Goal: Information Seeking & Learning: Check status

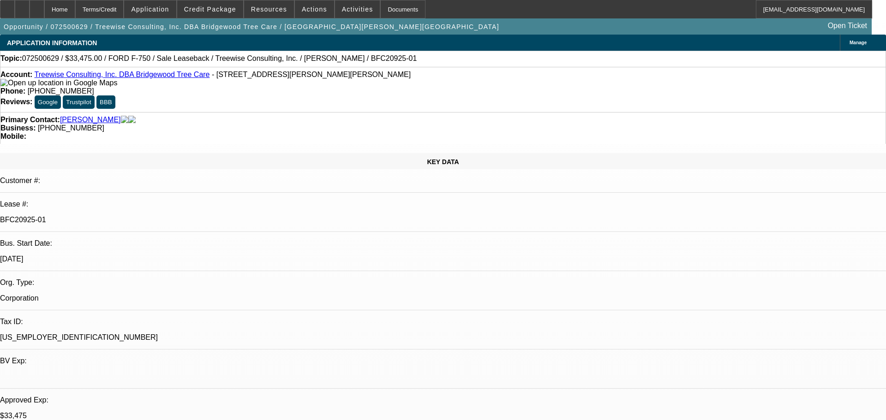
select select "0"
select select "2"
select select "0"
select select "6"
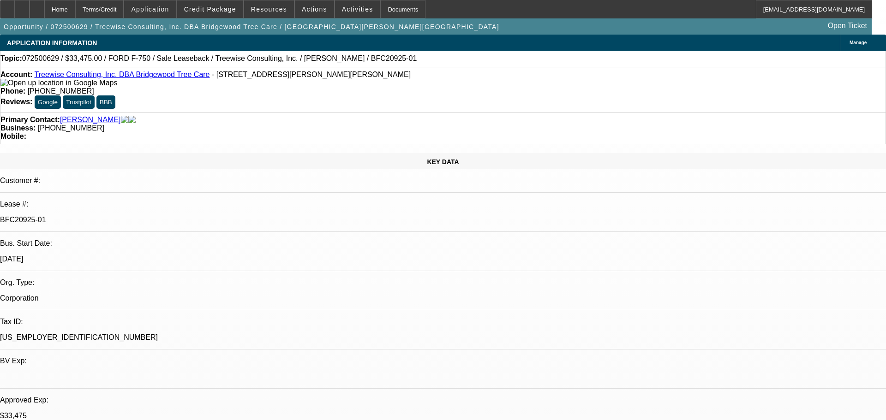
select select "0"
select select "6"
select select "0"
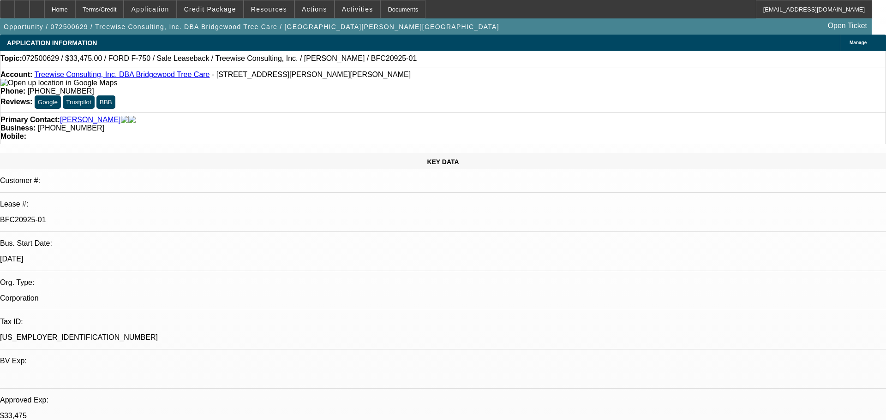
select select "0"
select select "6"
select select "0"
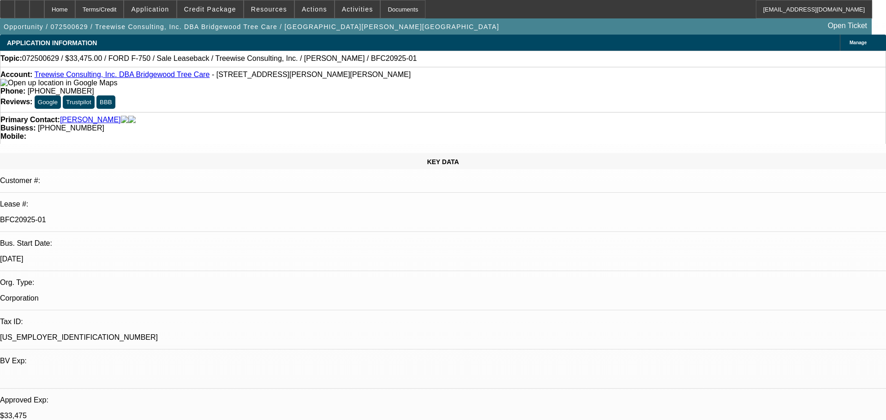
select select "0"
select select "6"
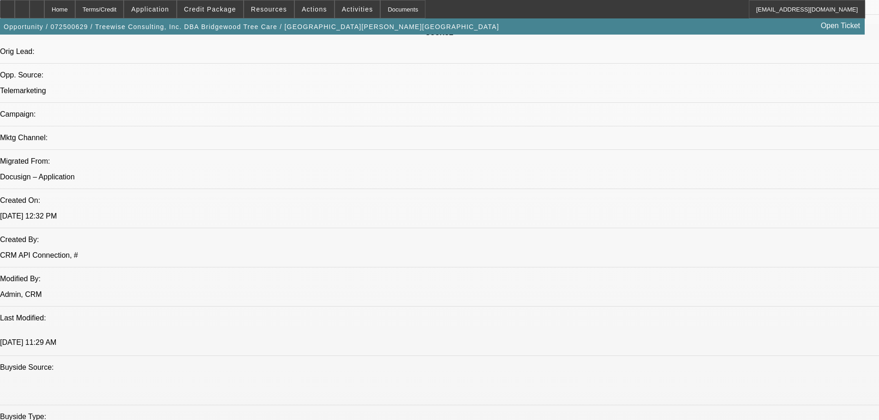
scroll to position [554, 0]
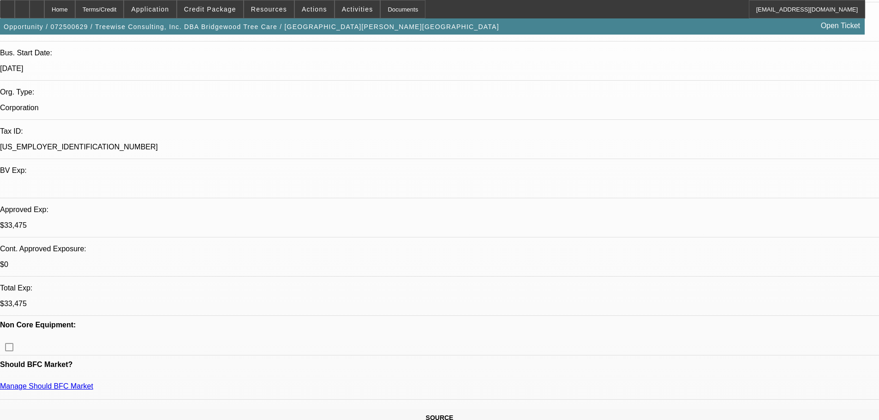
scroll to position [0, 0]
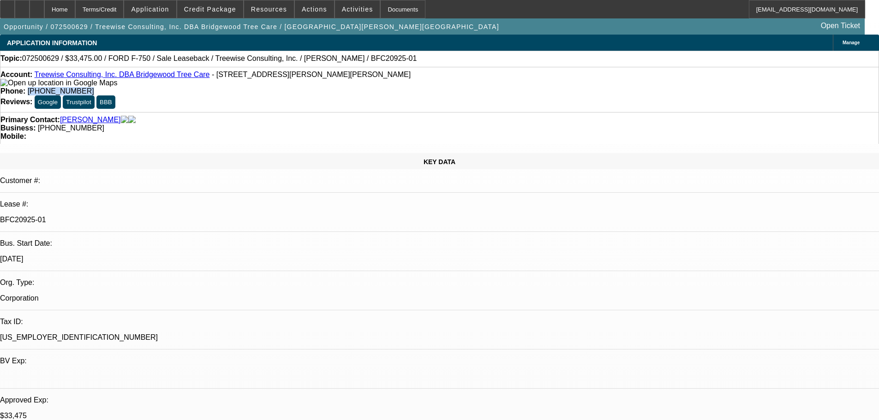
drag, startPoint x: 363, startPoint y: 77, endPoint x: 322, endPoint y: 79, distance: 41.1
click at [322, 87] on div "Phone: (925) 464-1624" at bounding box center [439, 91] width 878 height 8
copy span "[PHONE_NUMBER]"
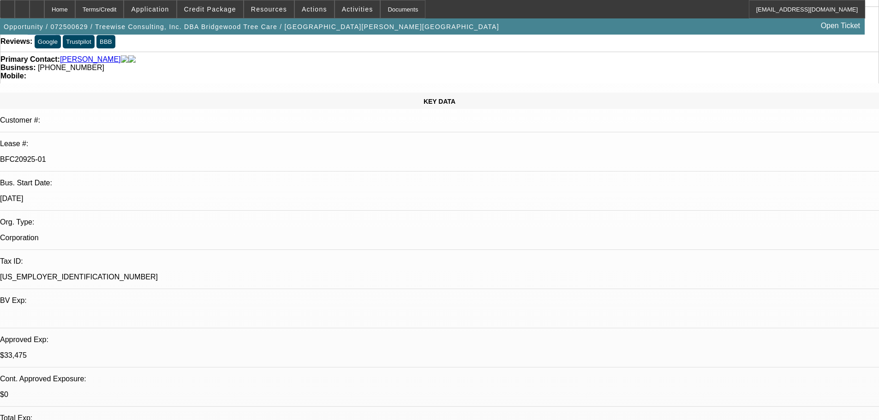
scroll to position [277, 0]
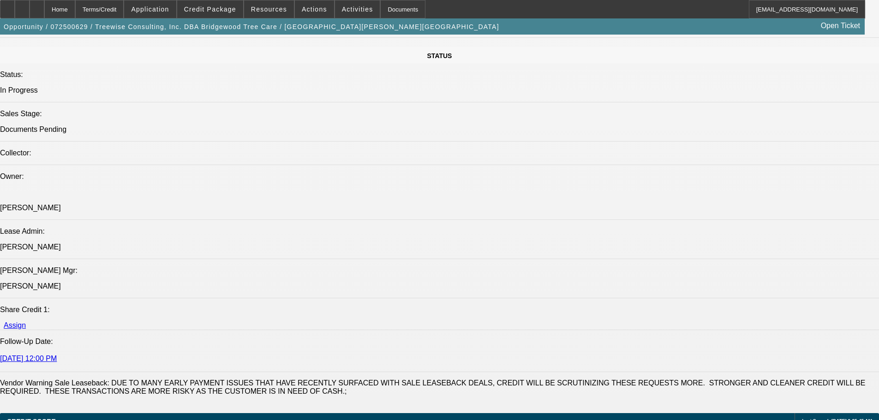
scroll to position [1015, 0]
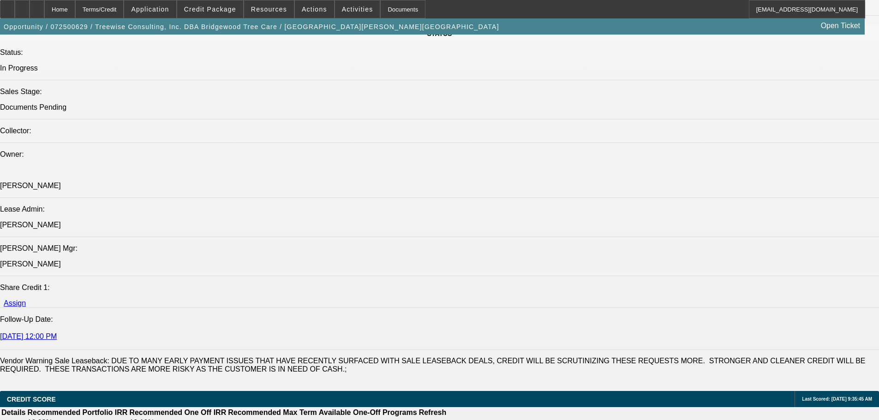
drag, startPoint x: 721, startPoint y: 163, endPoint x: 684, endPoint y: 166, distance: 37.1
copy b "(925) 448-7774"
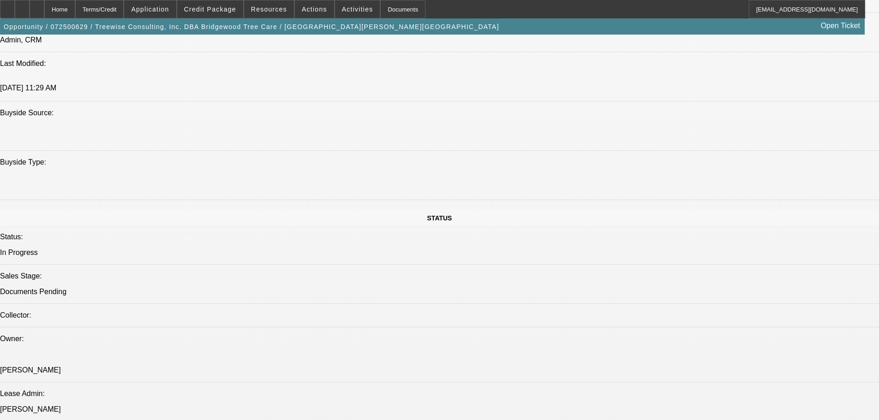
scroll to position [62, 0]
drag, startPoint x: 719, startPoint y: 281, endPoint x: 613, endPoint y: 266, distance: 107.2
drag, startPoint x: 613, startPoint y: 264, endPoint x: 724, endPoint y: 281, distance: 113.1
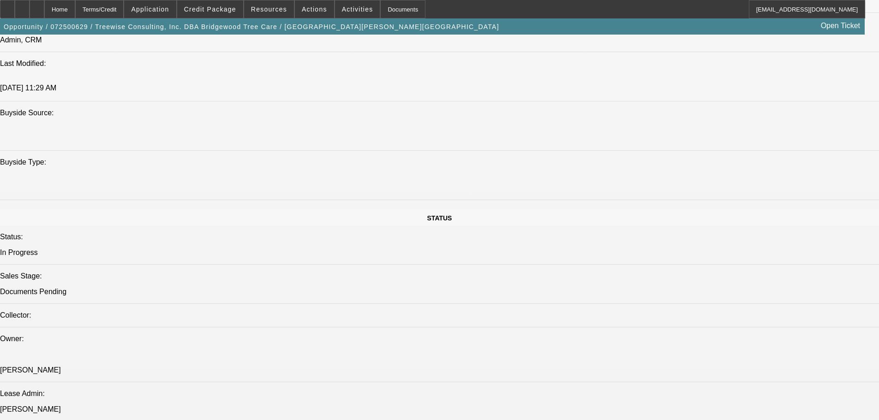
drag, startPoint x: 720, startPoint y: 281, endPoint x: 613, endPoint y: 267, distance: 107.6
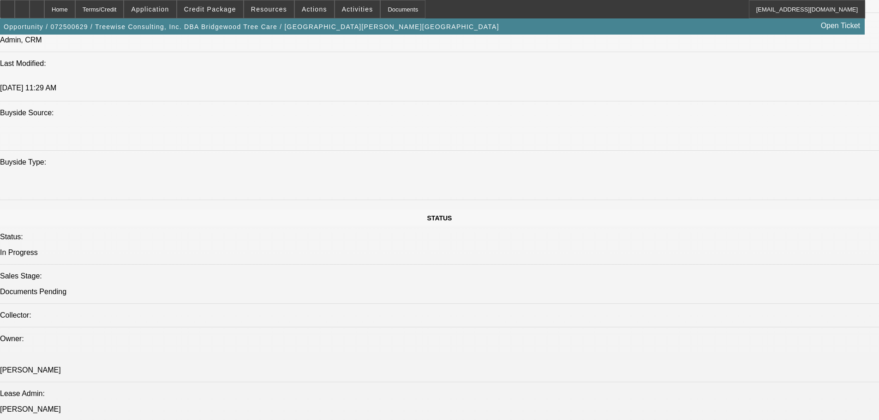
drag, startPoint x: 633, startPoint y: 265, endPoint x: 727, endPoint y: 278, distance: 94.2
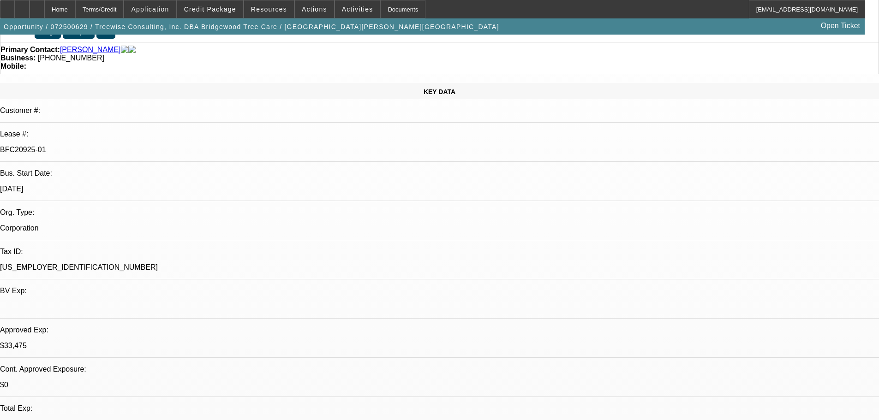
scroll to position [0, 0]
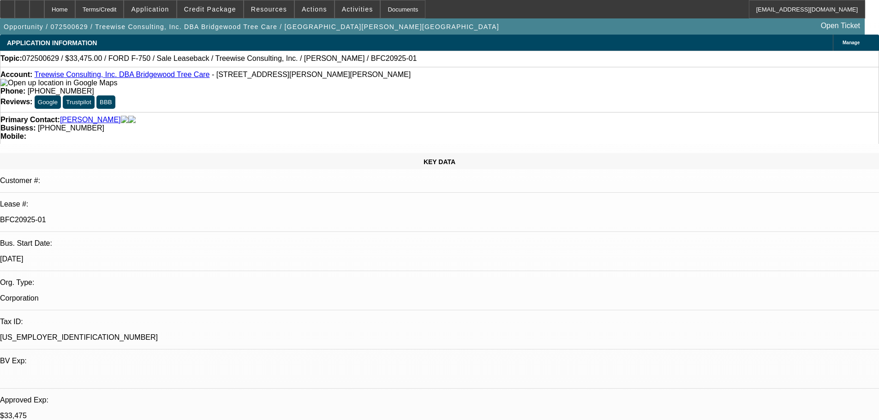
click at [106, 76] on link "Treewise Consulting, Inc. DBA Bridgewood Tree Care" at bounding box center [121, 75] width 175 height 8
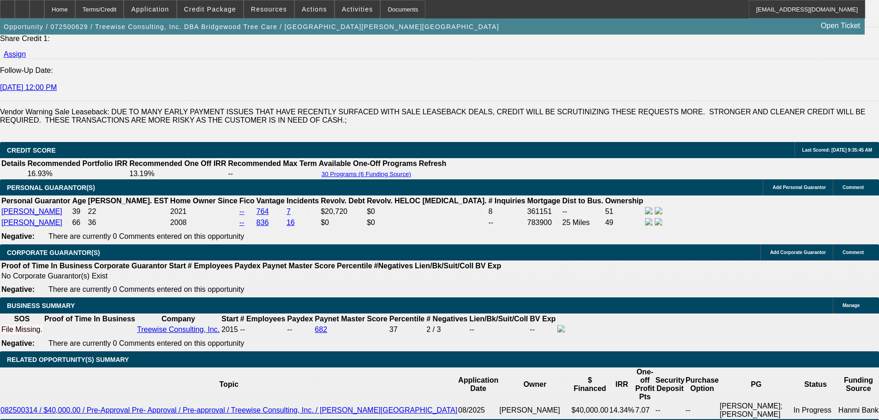
scroll to position [1292, 0]
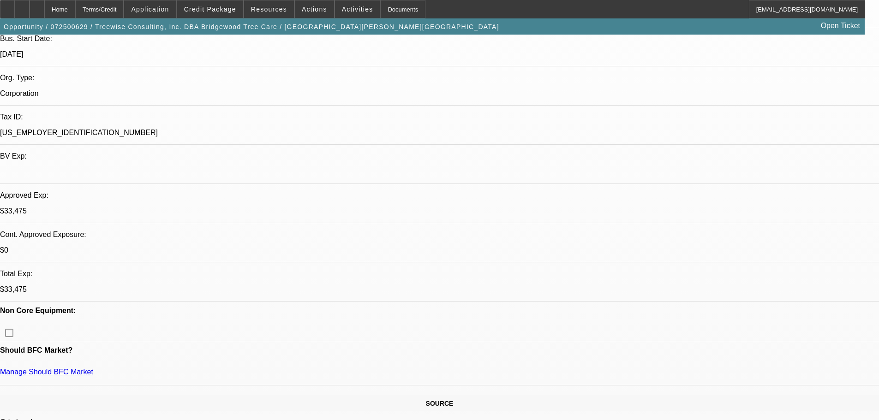
scroll to position [0, 0]
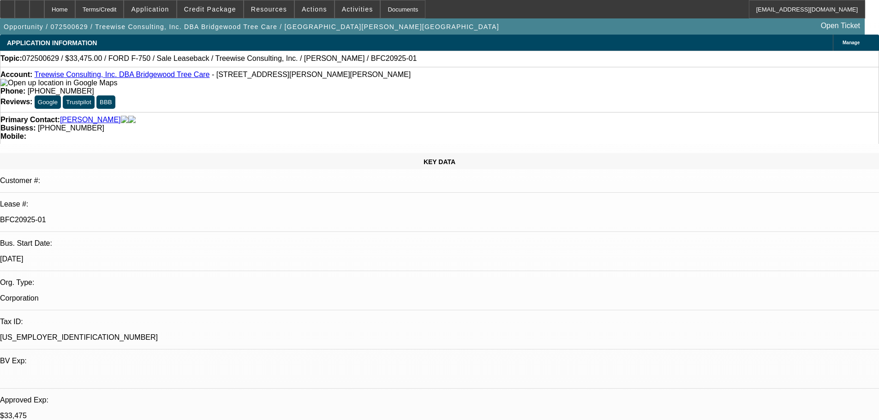
click at [94, 75] on link "Treewise Consulting, Inc. DBA Bridgewood Tree Care" at bounding box center [121, 75] width 175 height 8
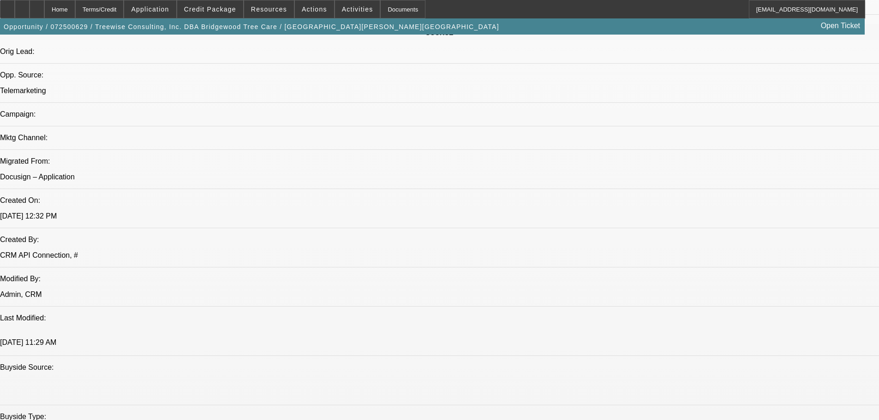
scroll to position [554, 0]
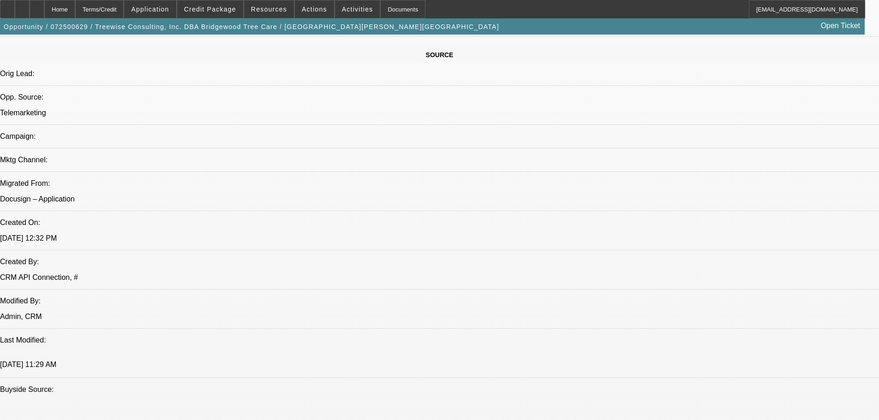
drag, startPoint x: 722, startPoint y: 163, endPoint x: 684, endPoint y: 163, distance: 38.3
copy b "(925) 448-7774"
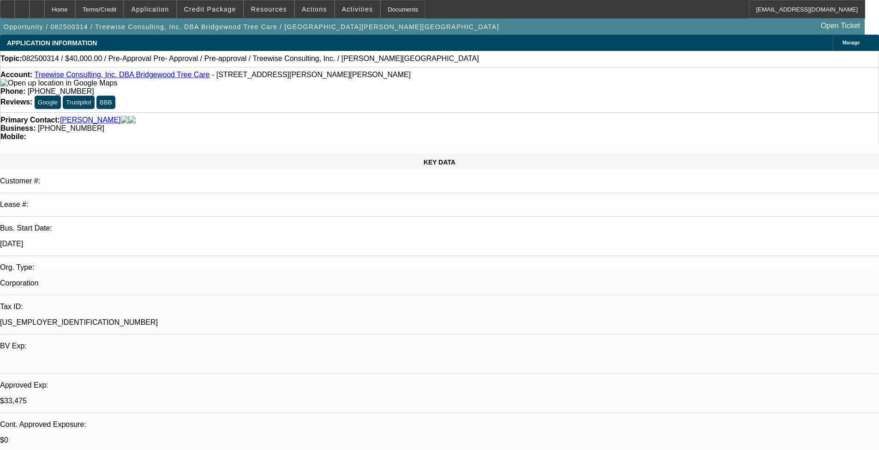
select select "0"
select select "3"
select select "0"
select select "6"
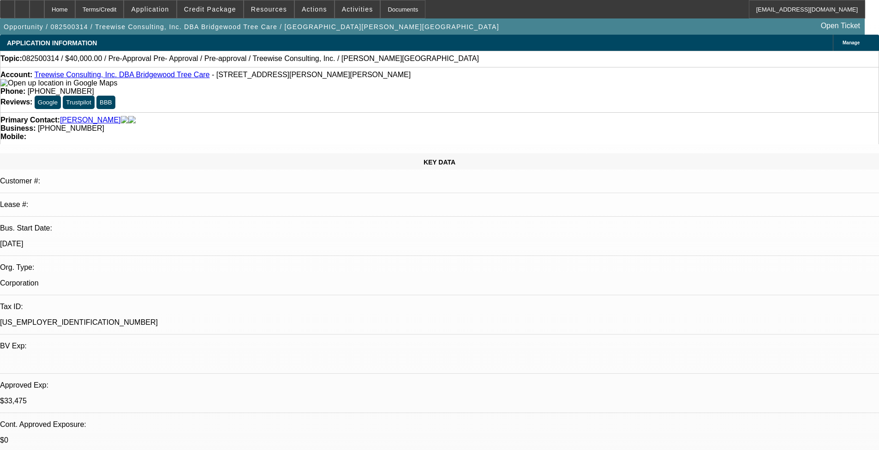
select select "0"
select select "3"
select select "0"
select select "6"
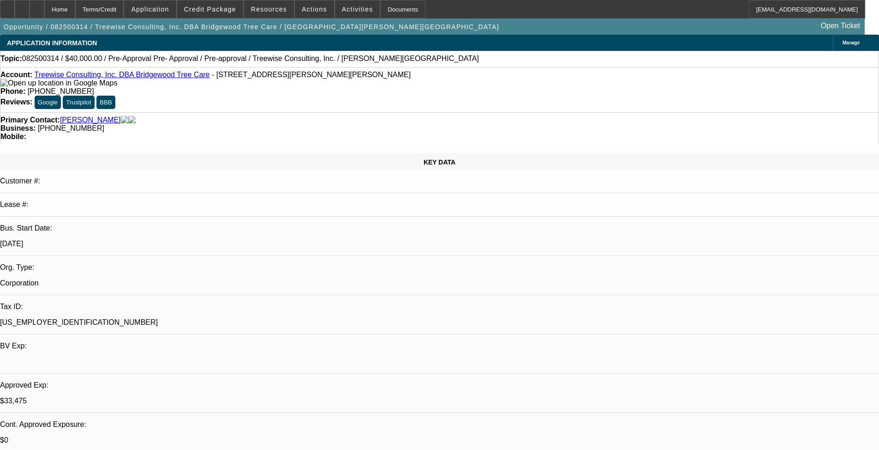
select select "0"
select select "3"
select select "0"
select select "6"
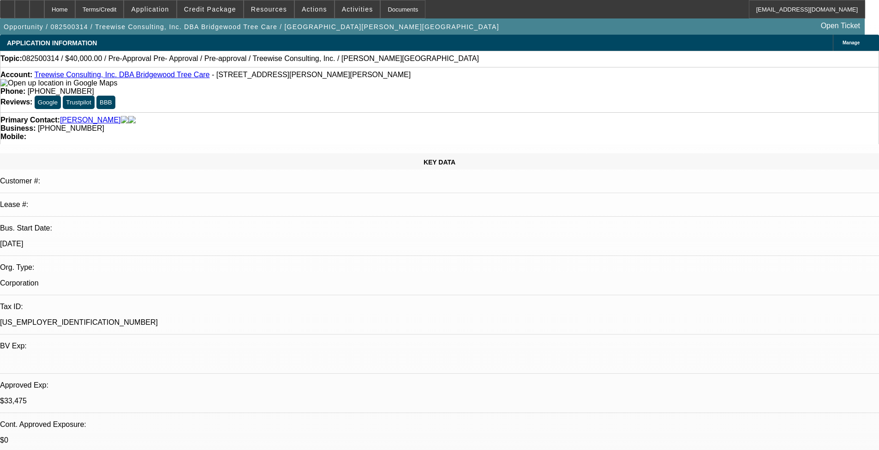
select select "0"
select select "3"
select select "0"
select select "6"
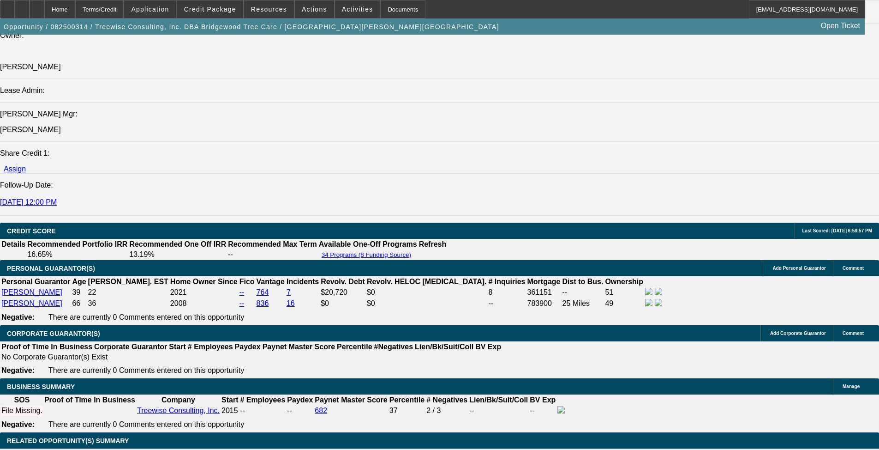
scroll to position [1200, 0]
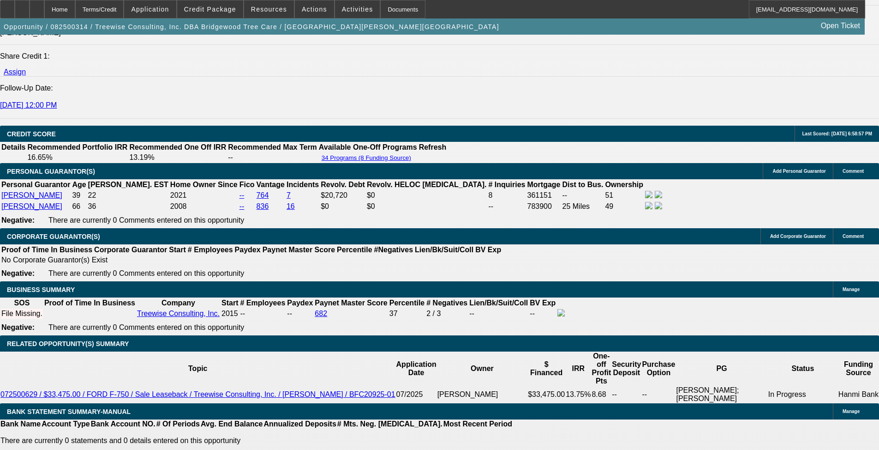
drag, startPoint x: 709, startPoint y: 245, endPoint x: 597, endPoint y: 228, distance: 114.0
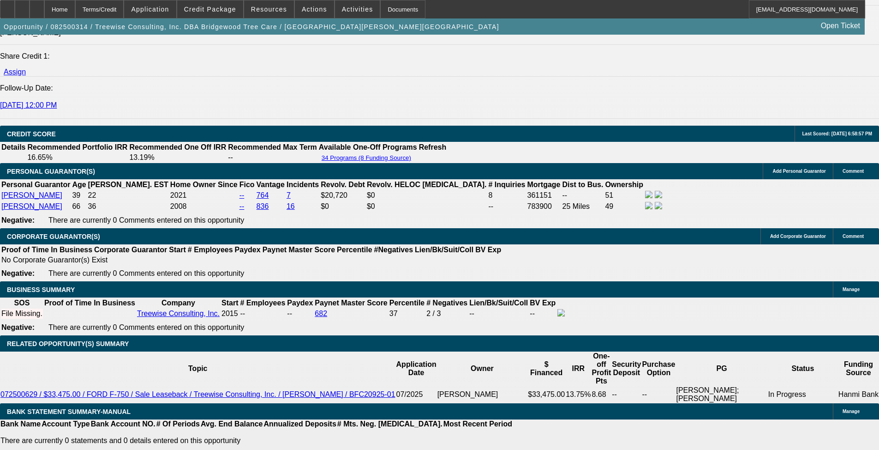
drag, startPoint x: 650, startPoint y: 235, endPoint x: 672, endPoint y: 236, distance: 21.3
drag, startPoint x: 675, startPoint y: 236, endPoint x: 686, endPoint y: 236, distance: 11.5
drag, startPoint x: 689, startPoint y: 235, endPoint x: 697, endPoint y: 235, distance: 8.3
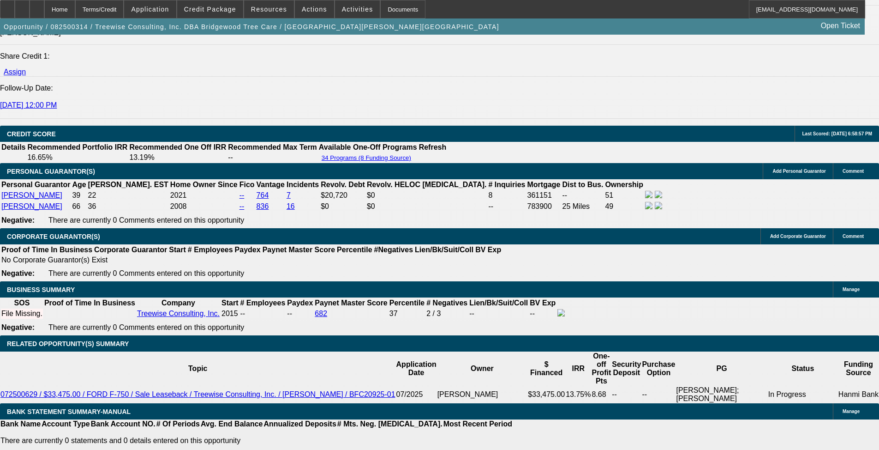
drag, startPoint x: 698, startPoint y: 236, endPoint x: 706, endPoint y: 237, distance: 7.9
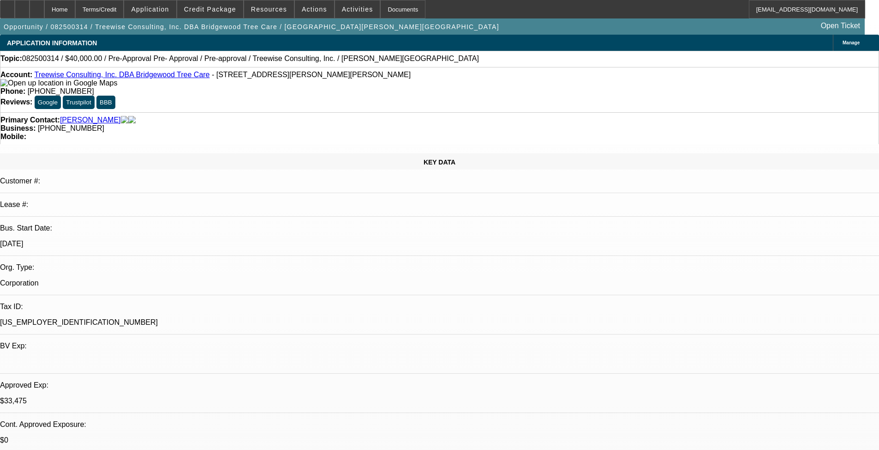
select select "0"
select select "3"
select select "0"
select select "6"
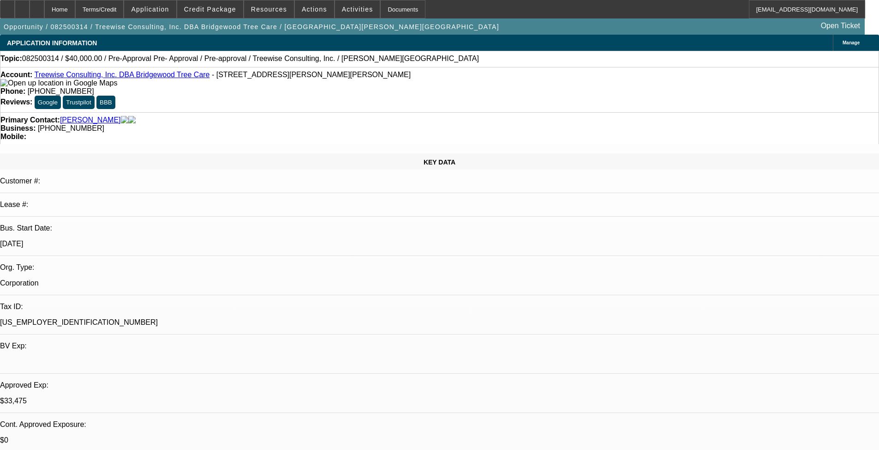
select select "0"
select select "3"
select select "0"
select select "6"
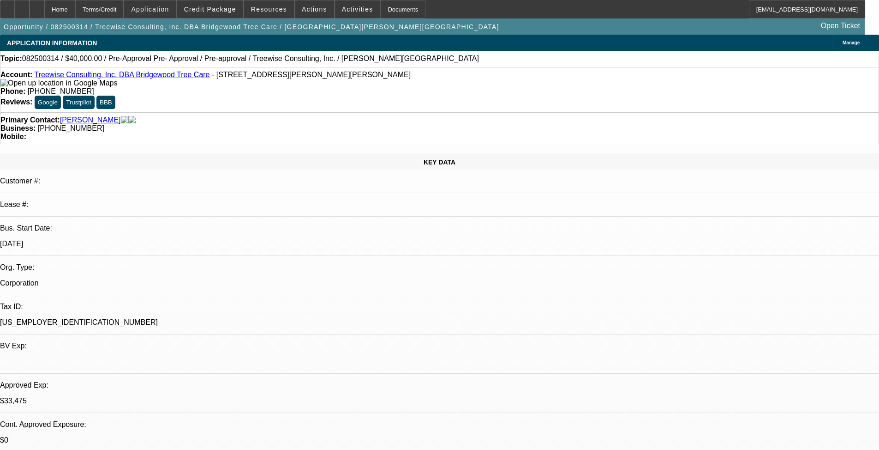
select select "0"
select select "3"
select select "0"
select select "6"
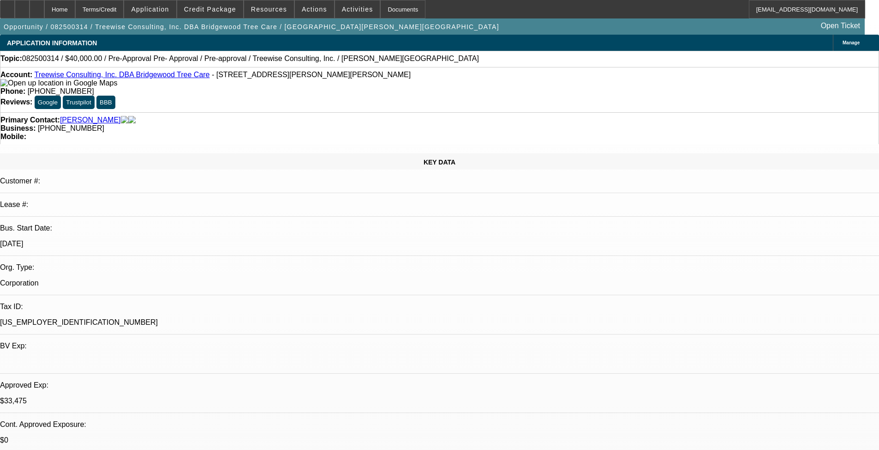
select select "0"
select select "3"
select select "0"
select select "6"
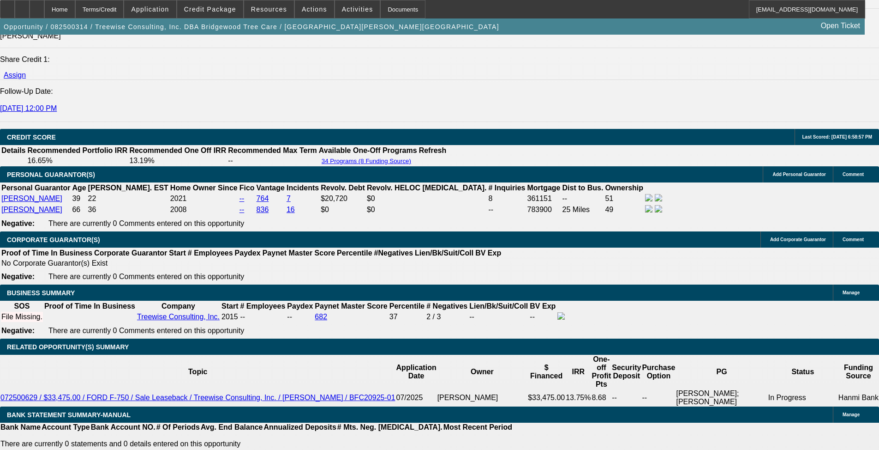
scroll to position [1200, 0]
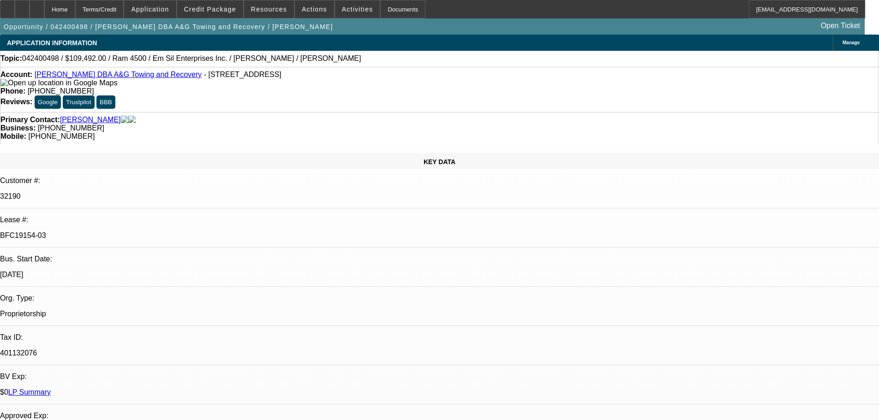
select select "0"
select select "2"
select select "0"
select select "6"
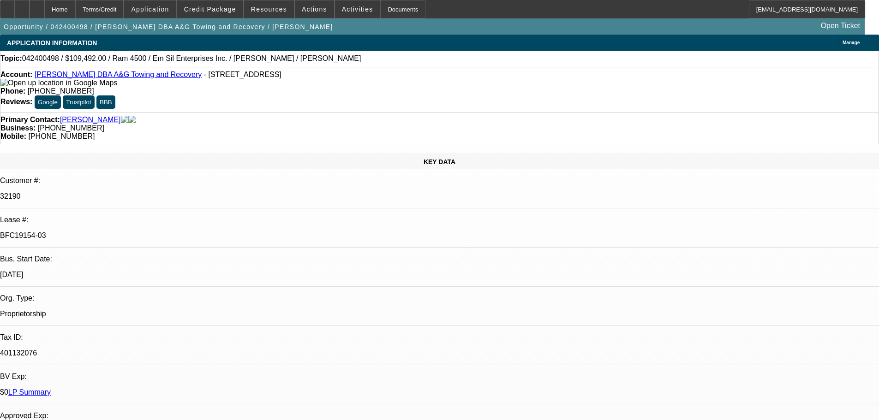
select select "0"
select select "2"
select select "0"
select select "6"
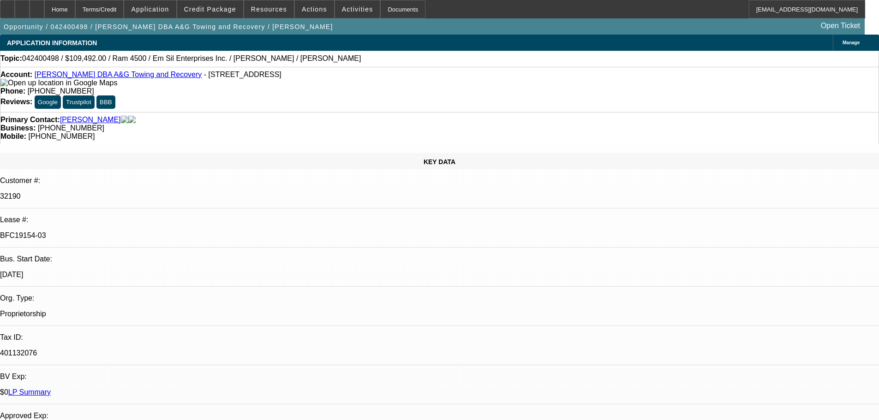
select select "0.1"
select select "2"
select select "0"
select select "6"
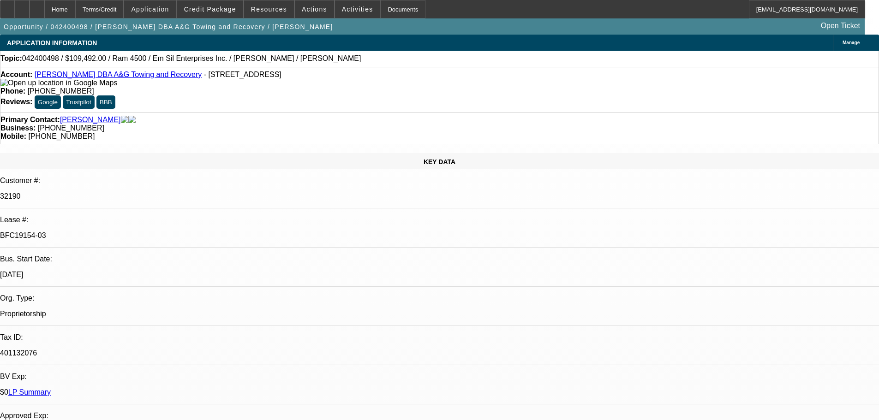
select select "0.1"
select select "2"
select select "0"
select select "6"
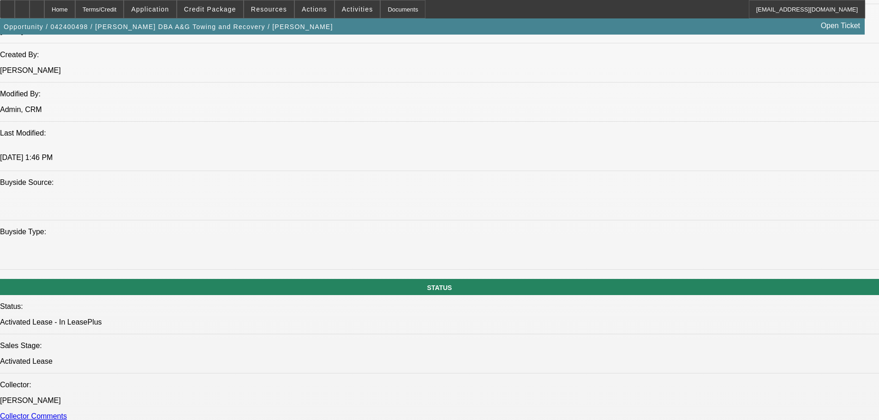
scroll to position [831, 0]
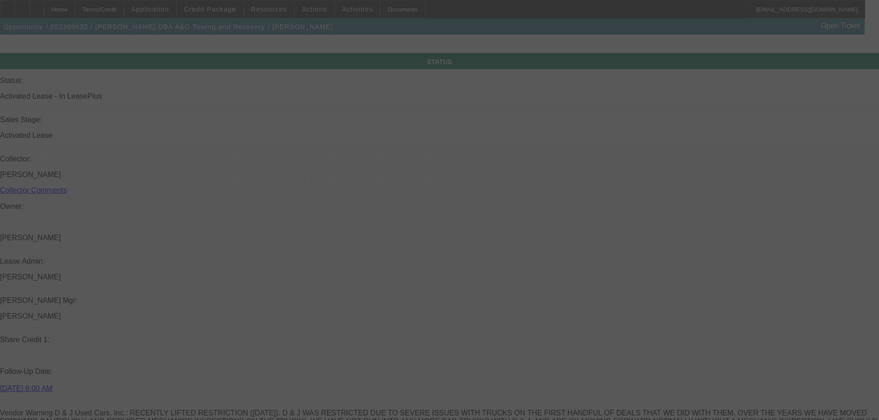
scroll to position [1071, 0]
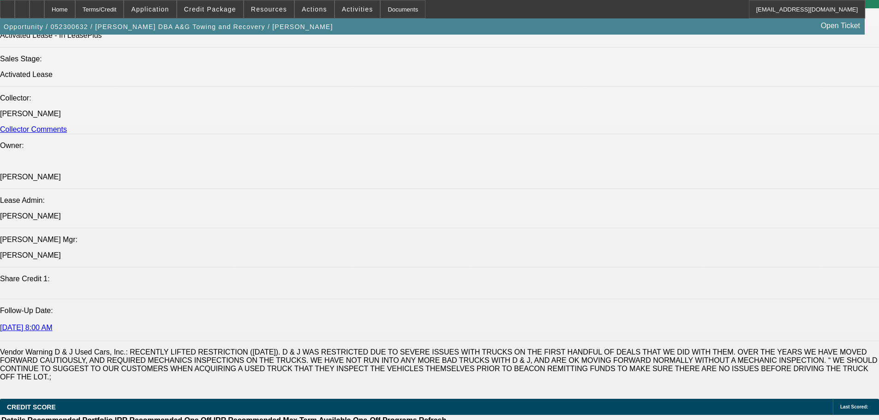
select select "0"
select select "2"
select select "0"
select select "6"
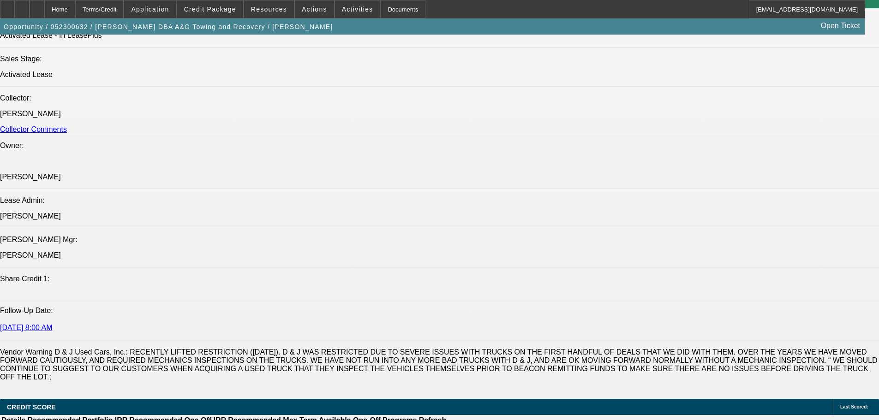
select select "0"
select select "2"
select select "0"
select select "6"
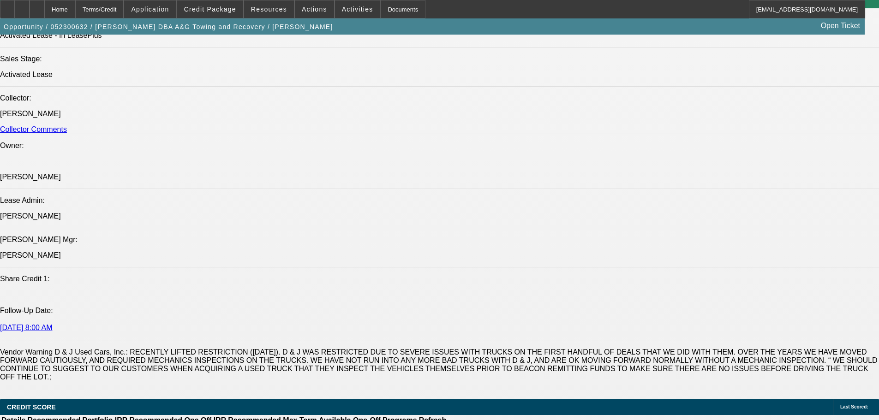
select select "0"
select select "6"
select select "0.1"
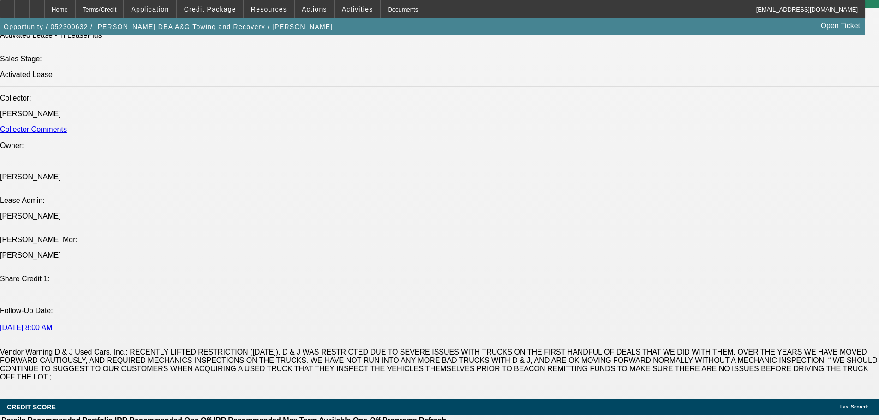
select select "0"
select select "6"
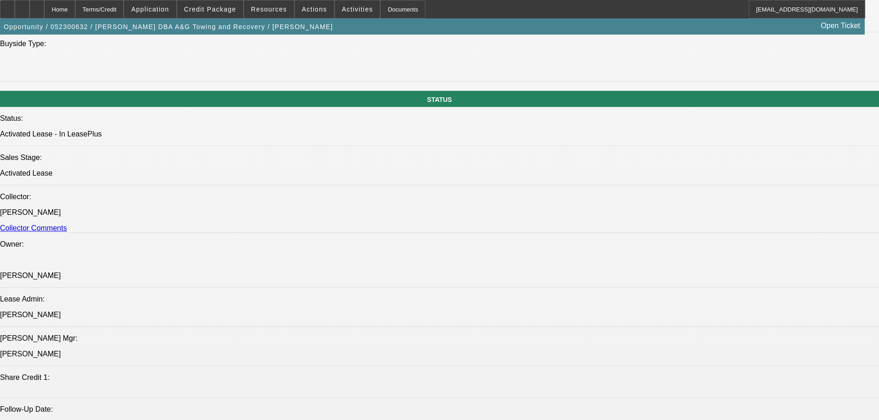
scroll to position [886, 0]
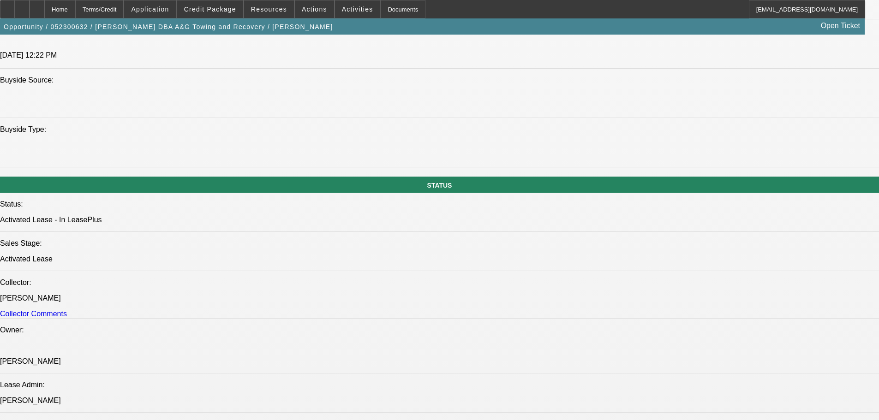
drag, startPoint x: 122, startPoint y: 224, endPoint x: 158, endPoint y: 220, distance: 35.8
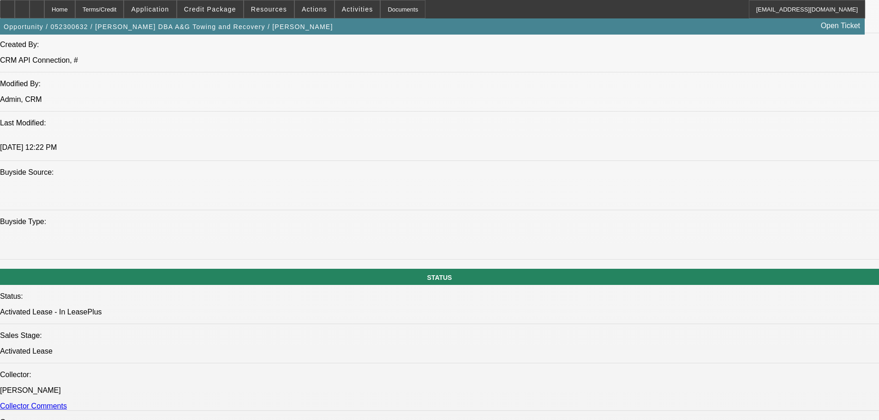
scroll to position [3174, 0]
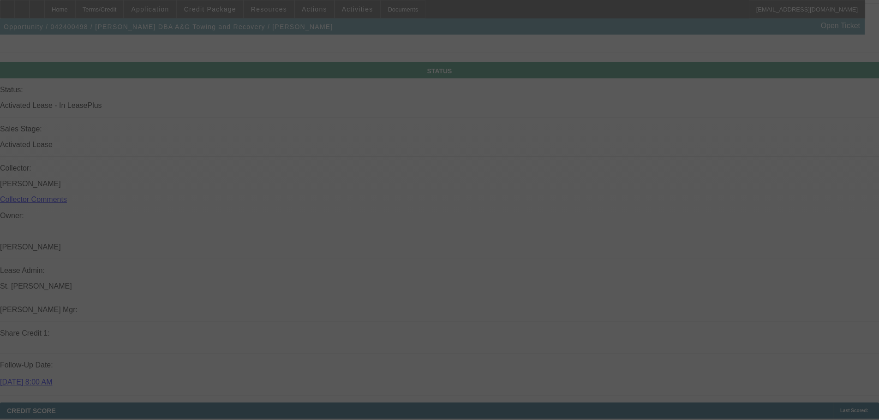
scroll to position [1005, 0]
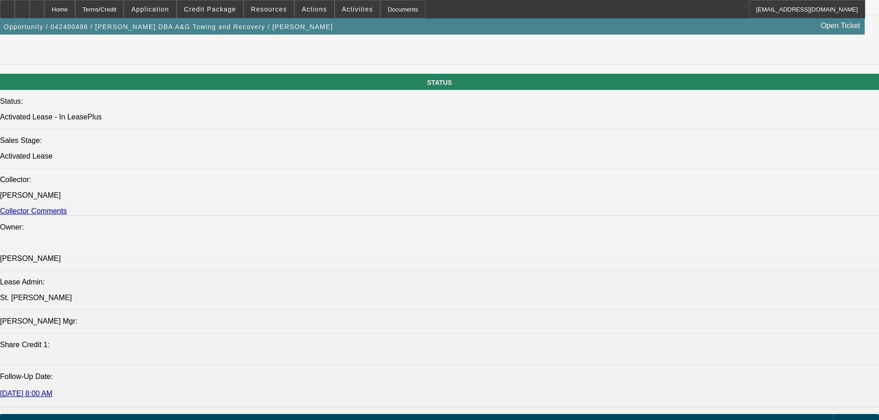
select select "0"
select select "2"
select select "0"
select select "6"
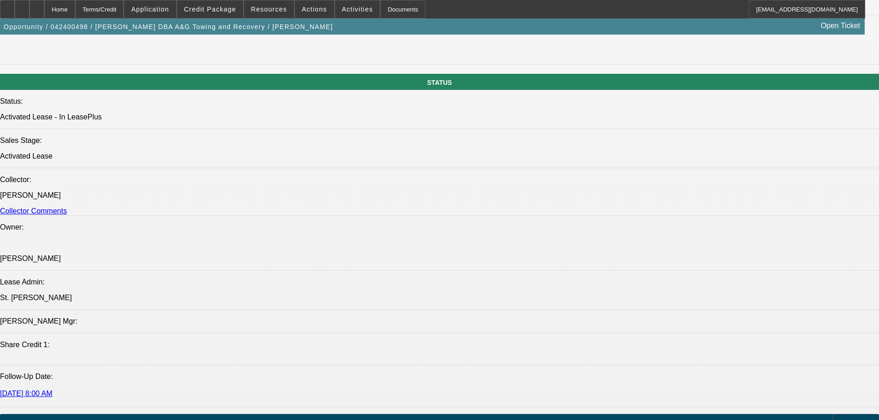
select select "0"
select select "2"
select select "0"
select select "6"
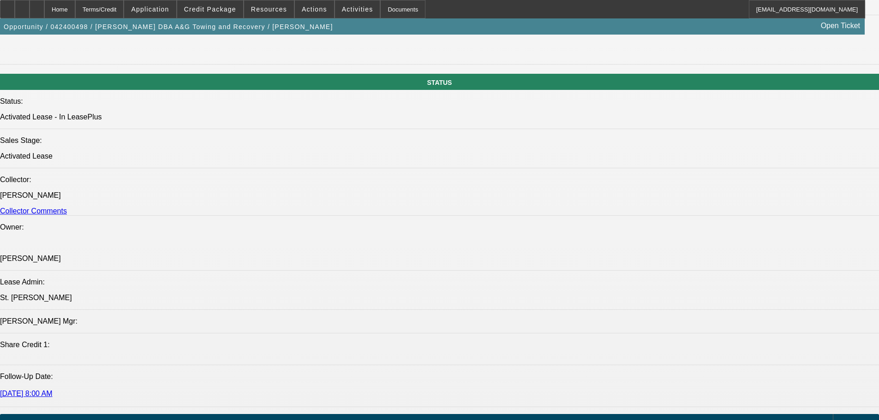
select select "0.1"
select select "2"
select select "0"
select select "6"
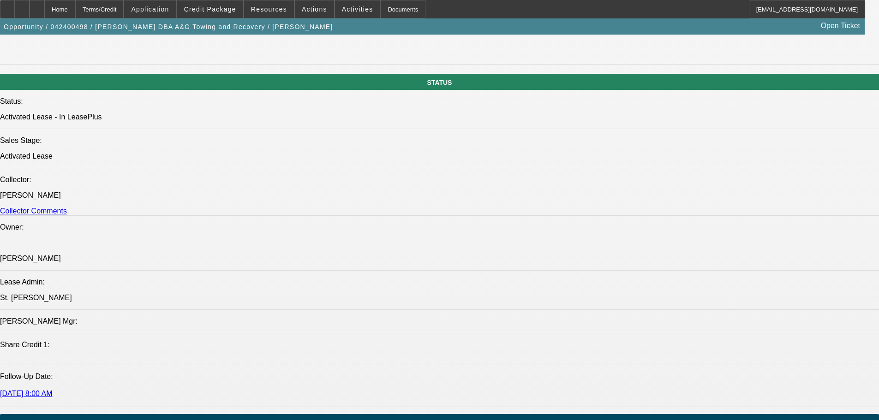
select select "0.1"
select select "2"
select select "0"
select select "6"
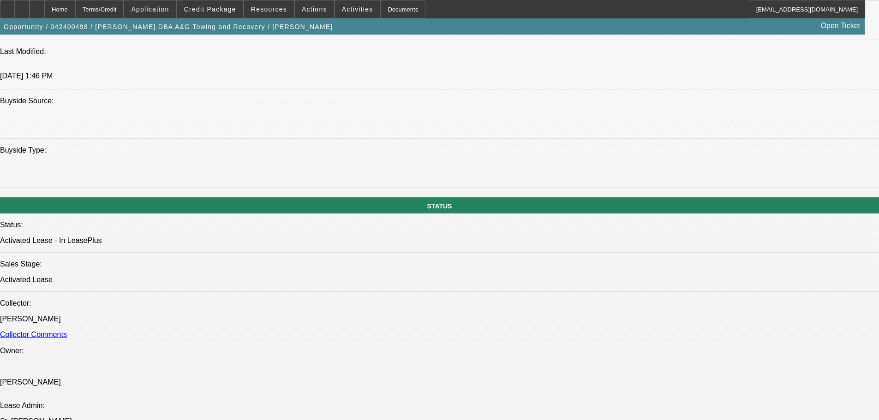
scroll to position [913, 0]
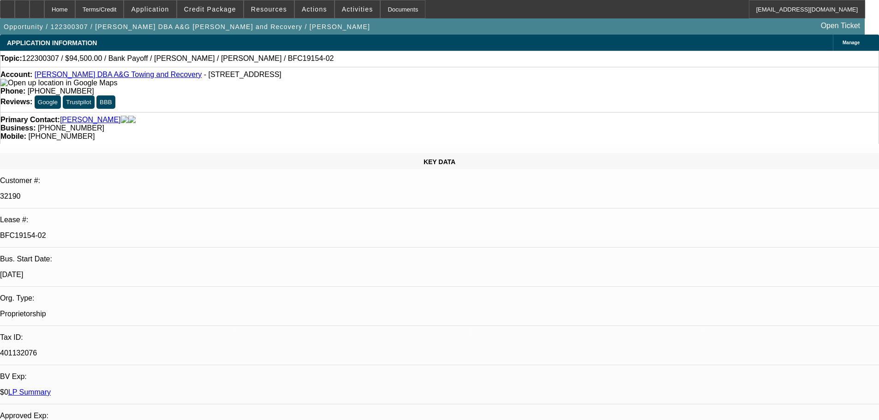
select select "0.1"
select select "0"
select select "0.1"
select select "0"
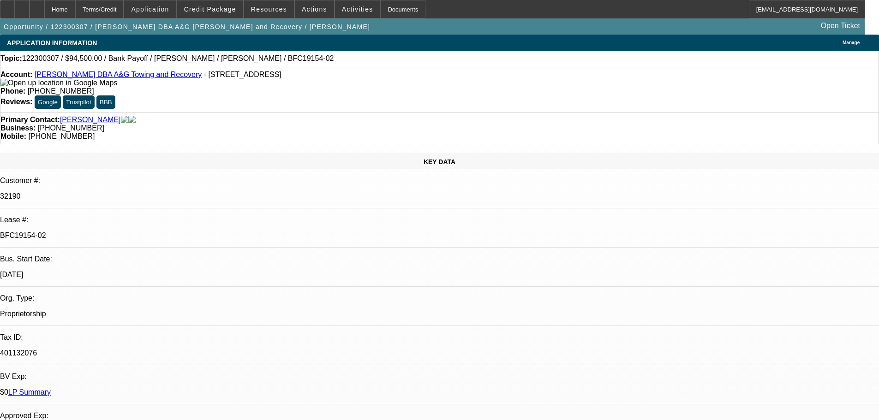
select select "0"
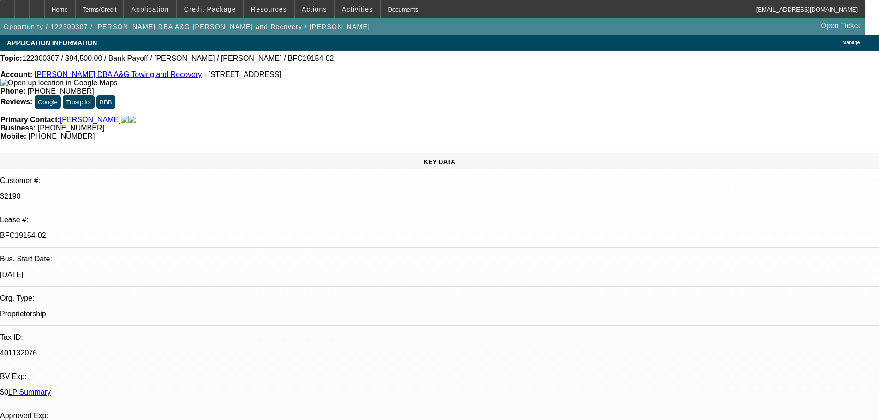
select select "0"
select select "1"
select select "3"
select select "6"
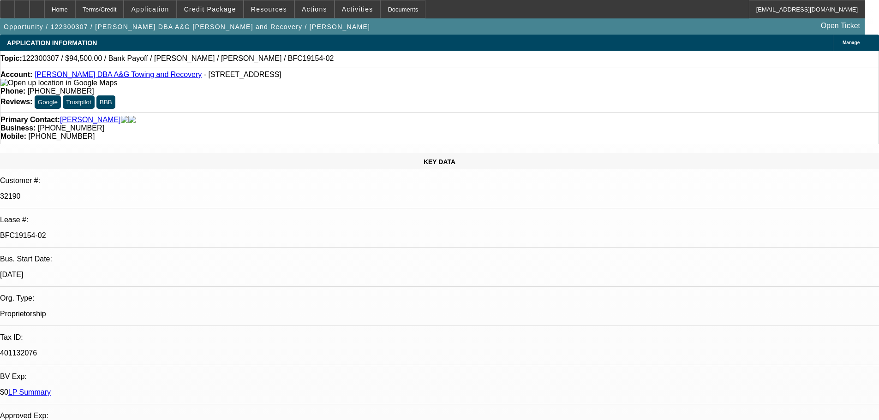
select select "1"
select select "2"
select select "6"
select select "1"
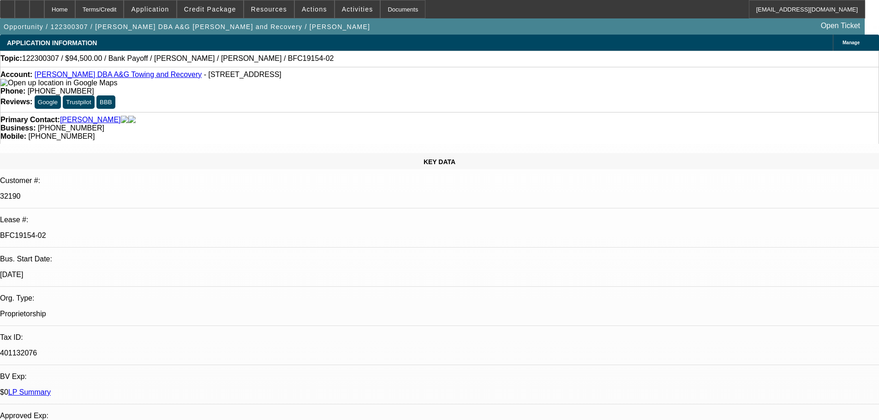
select select "6"
select select "1"
select select "6"
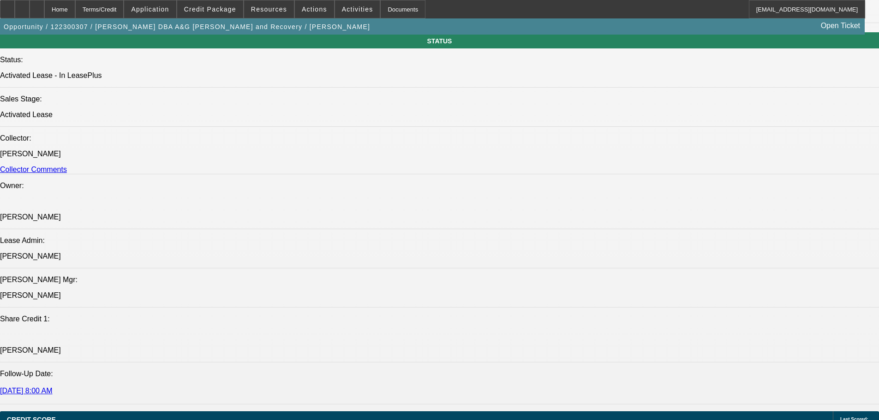
scroll to position [1015, 0]
